Goal: Transaction & Acquisition: Purchase product/service

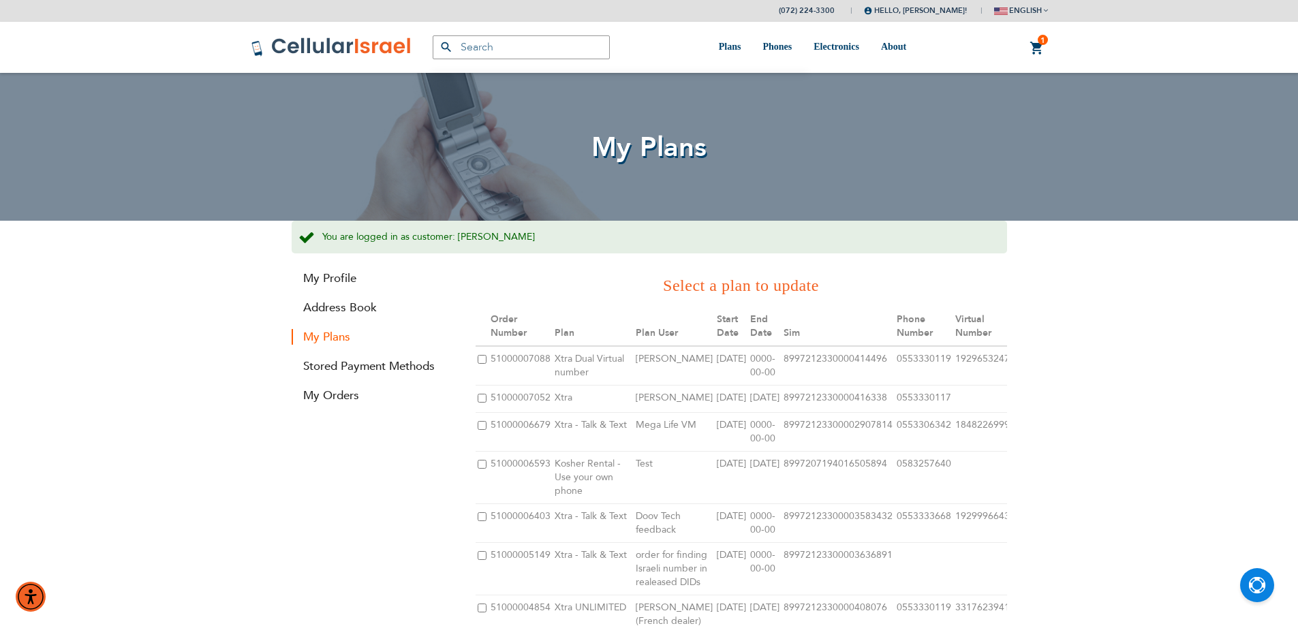
click at [1029, 46] on link "1 1 items My Cart" at bounding box center [1036, 48] width 15 height 16
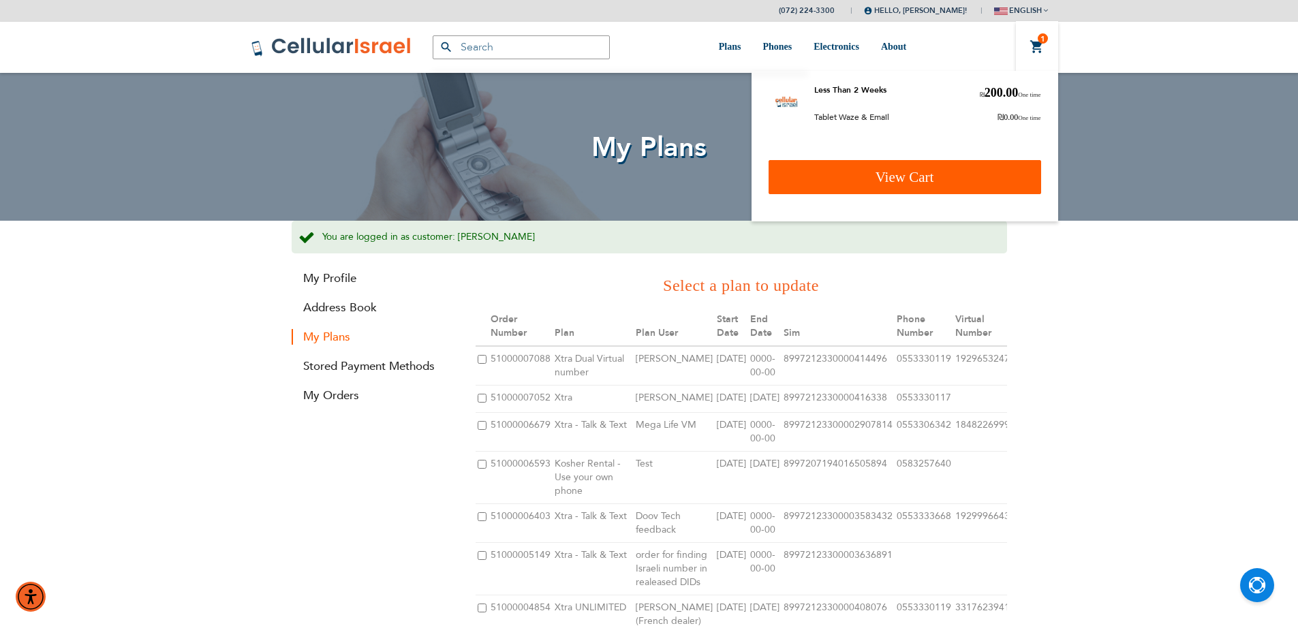
click at [945, 170] on link "View Cart" at bounding box center [904, 177] width 272 height 34
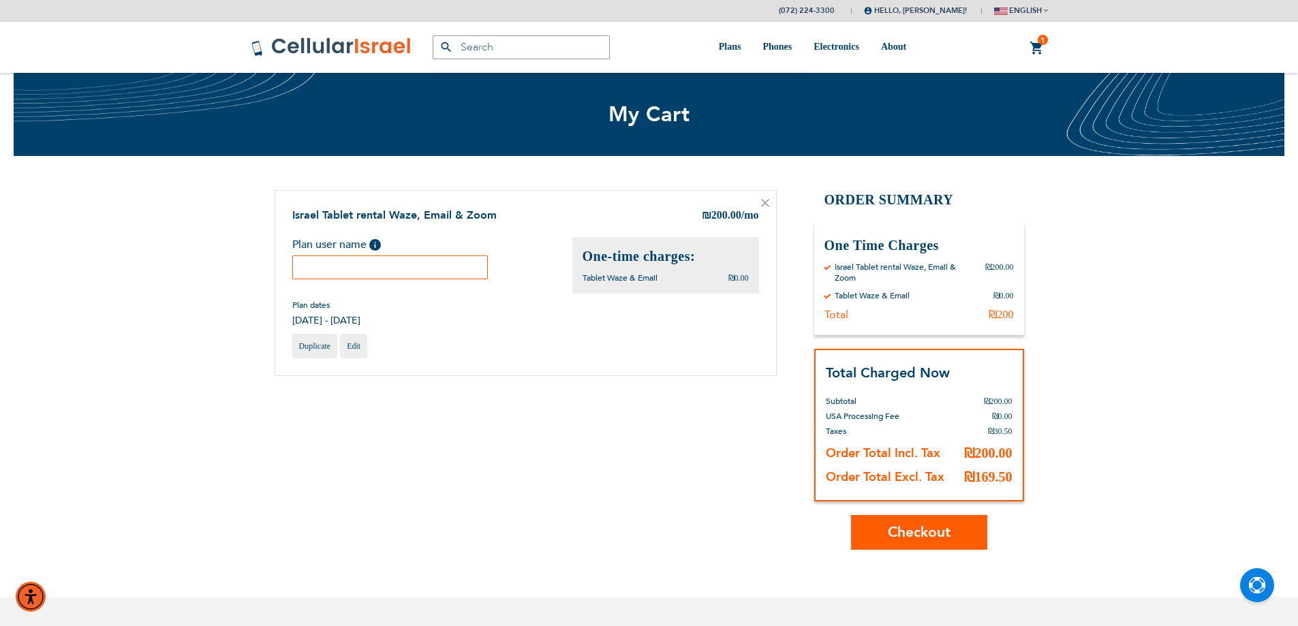
click at [396, 262] on input "text" at bounding box center [390, 267] width 196 height 24
paste input "#4000004577 Avrohom Francis"
type input "#4000004577 Avrohom Francis"
click at [916, 532] on span "Checkout" at bounding box center [919, 532] width 63 height 20
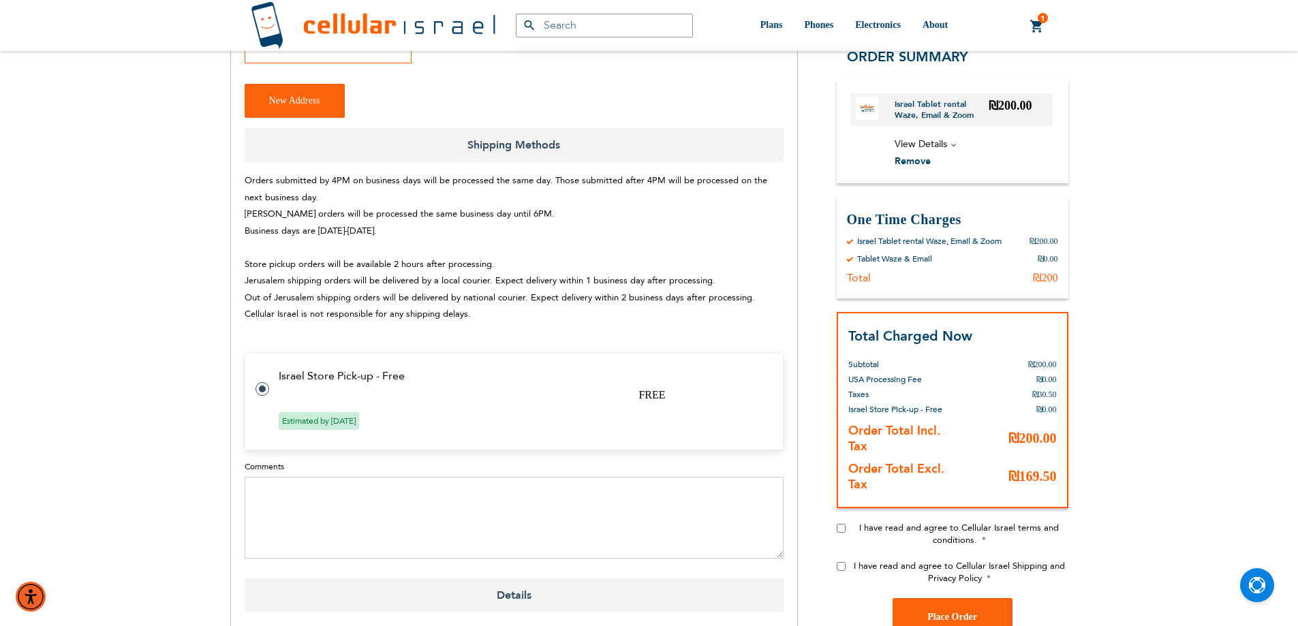
click at [401, 415] on td "Estimated by [DATE]" at bounding box center [523, 421] width 488 height 12
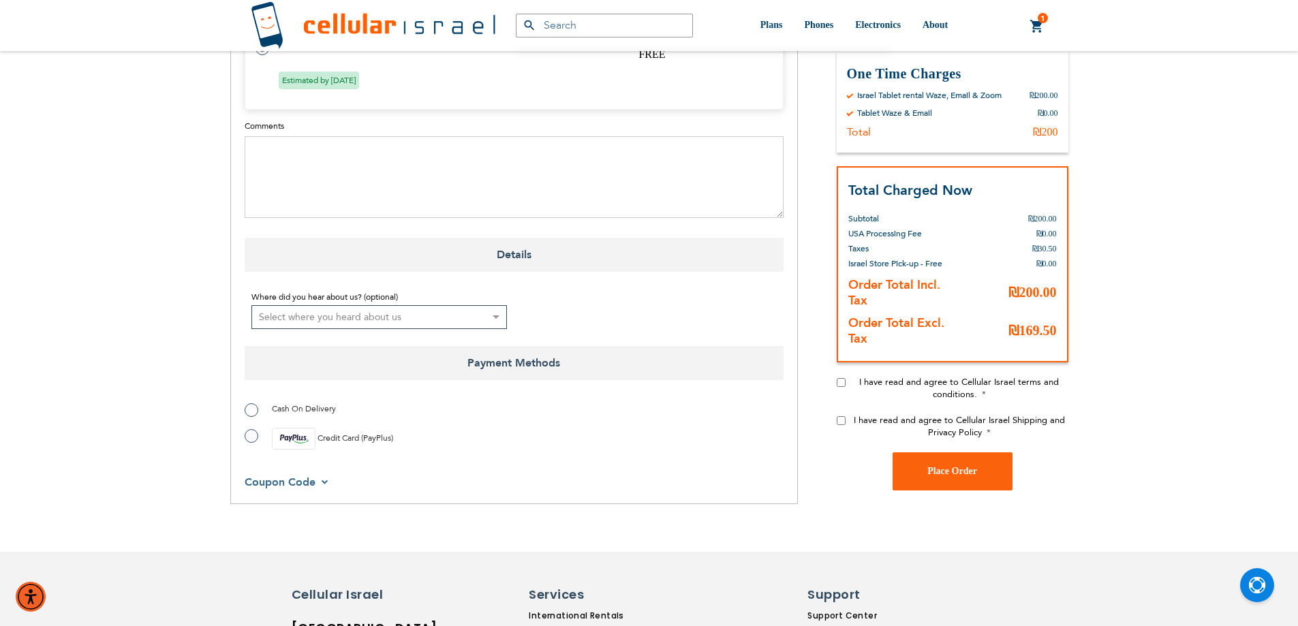
click at [291, 403] on span "Cash On Delivery" at bounding box center [304, 408] width 64 height 11
radio input "true"
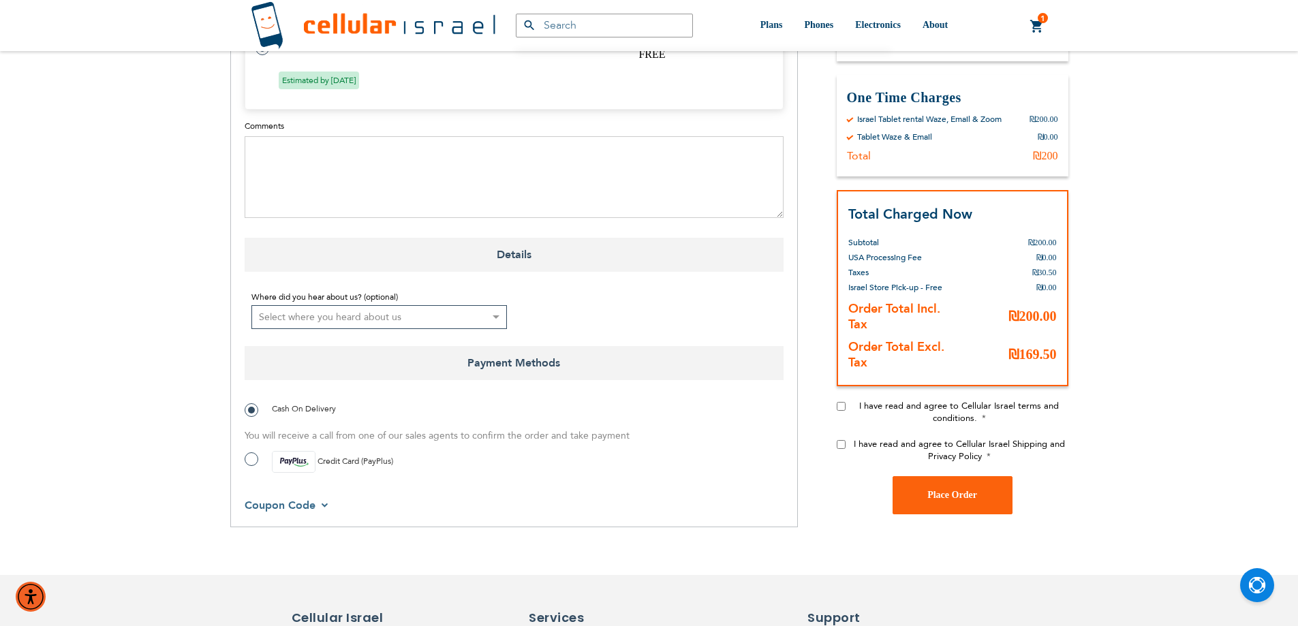
click at [840, 401] on input "I have read and agree to Cellular Israel terms and conditions." at bounding box center [840, 405] width 9 height 9
checkbox input "true"
click at [841, 439] on input "I have read and agree to Cellular Israel Shipping and Privacy Policy" at bounding box center [840, 443] width 9 height 9
checkbox input "true"
click at [963, 490] on span "Place Order" at bounding box center [952, 495] width 50 height 10
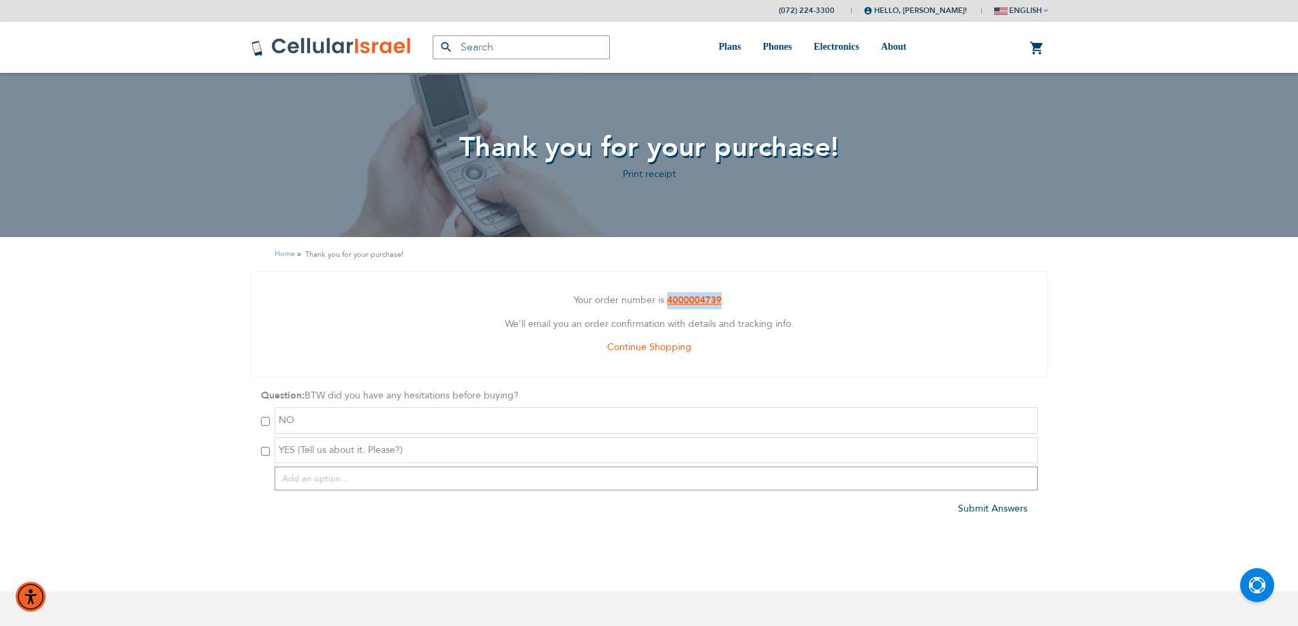
drag, startPoint x: 665, startPoint y: 300, endPoint x: 722, endPoint y: 299, distance: 57.2
click at [722, 299] on p "Your order number is: 4000004739 ." at bounding box center [649, 300] width 775 height 17
copy p "4000004739"
click at [894, 98] on link "Log Out" at bounding box center [911, 99] width 54 height 14
